Goal: Transaction & Acquisition: Obtain resource

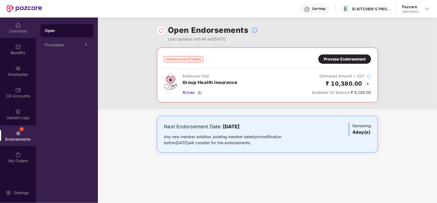
click at [21, 30] on div "OverView" at bounding box center [18, 30] width 36 height 5
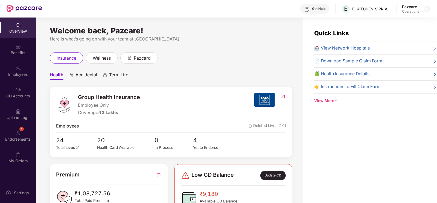
click at [21, 30] on div "OverView" at bounding box center [18, 30] width 36 height 5
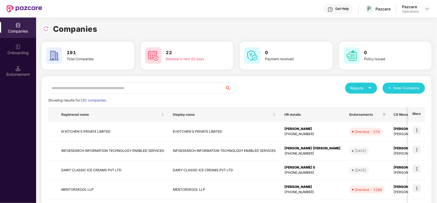
scroll to position [0, 0]
click at [69, 91] on input "text" at bounding box center [136, 88] width 177 height 11
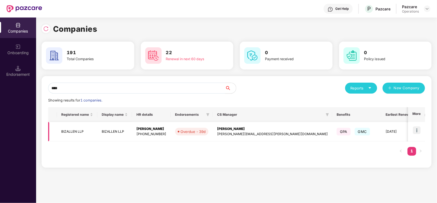
type input "****"
click at [74, 133] on td "BIZALLEN LLP" at bounding box center [77, 131] width 40 height 19
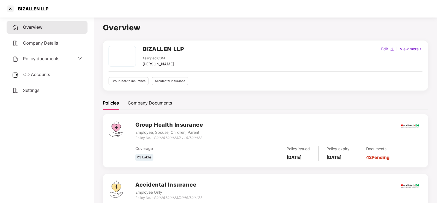
click at [28, 61] on span "Policy documents" at bounding box center [41, 58] width 36 height 5
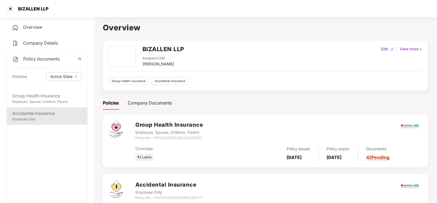
click at [40, 121] on div "Employee Only" at bounding box center [46, 119] width 69 height 5
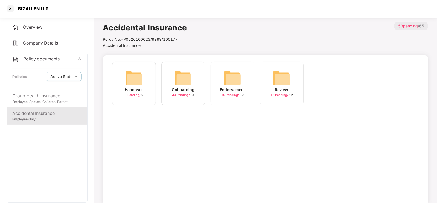
click at [180, 82] on img at bounding box center [182, 77] width 17 height 17
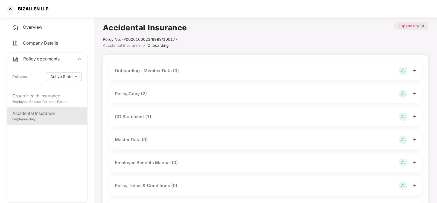
click at [175, 93] on div "Policy Copy (2)" at bounding box center [265, 94] width 301 height 8
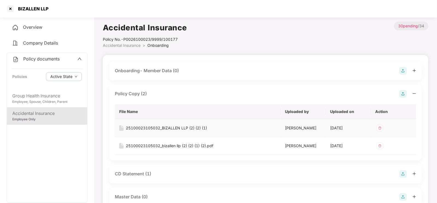
click at [178, 129] on div "25100023105032_BIZALLEN LLP (2) (2) (1)" at bounding box center [166, 128] width 81 height 6
click at [172, 145] on div "25100023105032_bizallen llp (2) (2) (1) (2).pdf" at bounding box center [169, 146] width 87 height 6
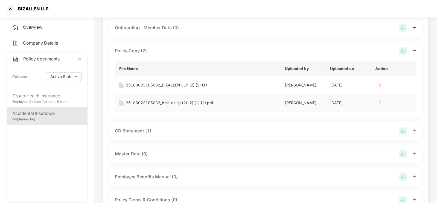
scroll to position [45, 0]
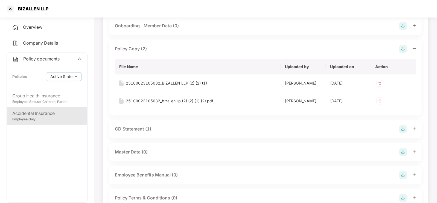
click at [149, 128] on div "CD Statement (1)" at bounding box center [133, 128] width 36 height 7
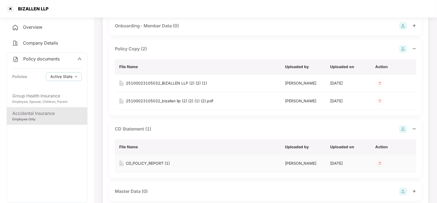
click at [146, 163] on div "CD_POLICY_REPORT (1)" at bounding box center [148, 163] width 44 height 6
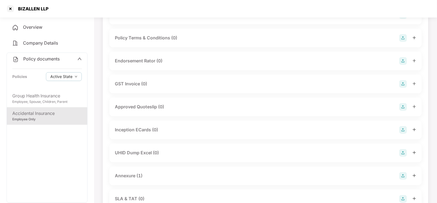
scroll to position [264, 0]
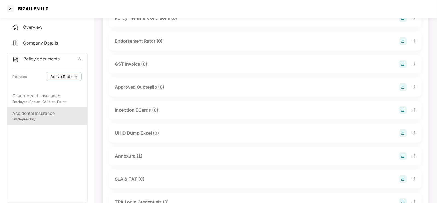
click at [134, 156] on div "Annexure (1)" at bounding box center [129, 156] width 28 height 7
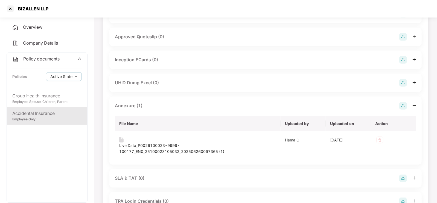
scroll to position [314, 0]
click at [147, 147] on div "Live Data_P0026100023-9999-100177_EN0_25100023105032_202506260097365 (1)" at bounding box center [197, 148] width 157 height 12
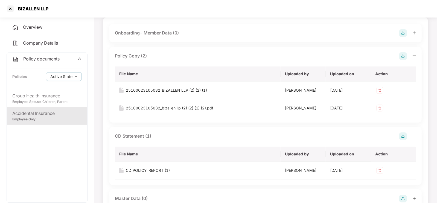
scroll to position [37, 0]
